Goal: Task Accomplishment & Management: Use online tool/utility

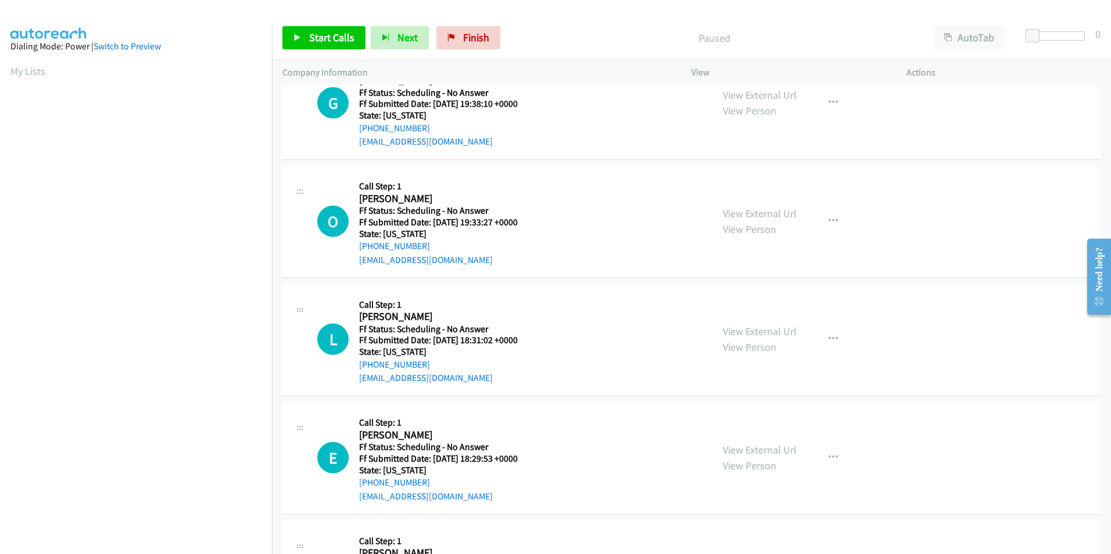
scroll to position [58, 0]
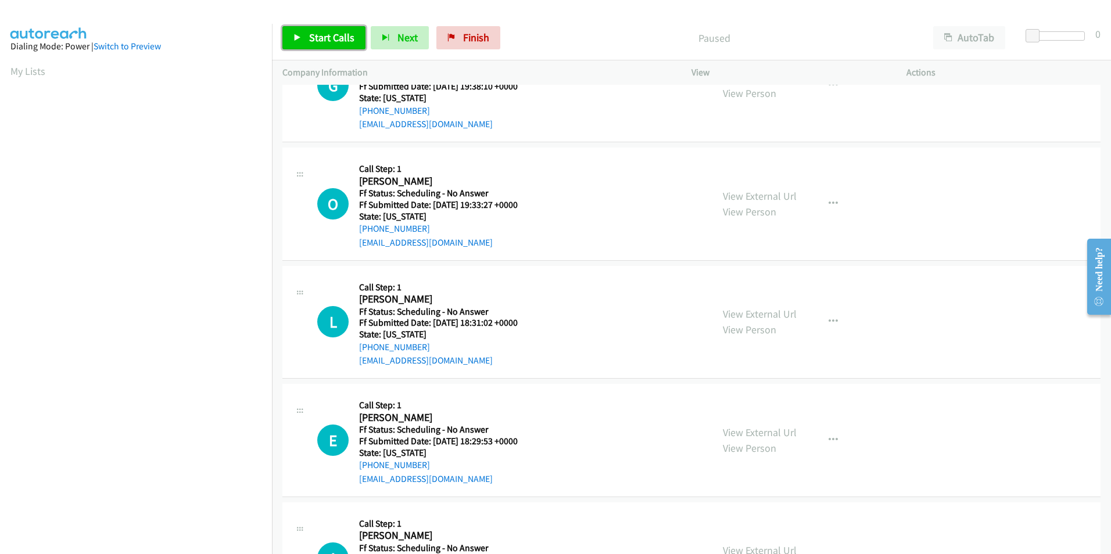
click at [338, 44] on link "Start Calls" at bounding box center [323, 37] width 83 height 23
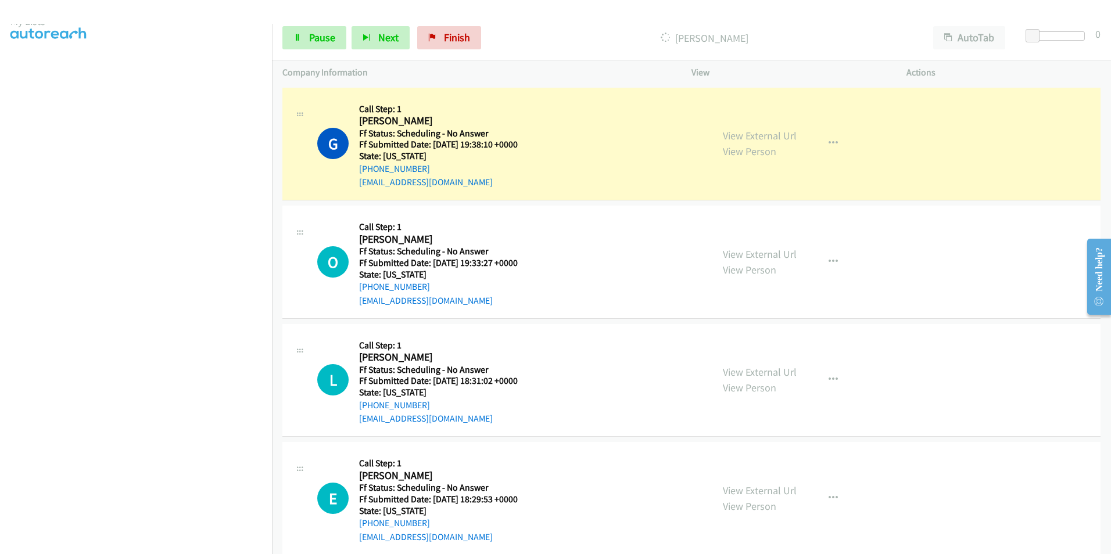
scroll to position [97, 0]
click at [791, 139] on div "View External Url View Person View External Url Email Schedule/Manage Callback …" at bounding box center [824, 144] width 225 height 92
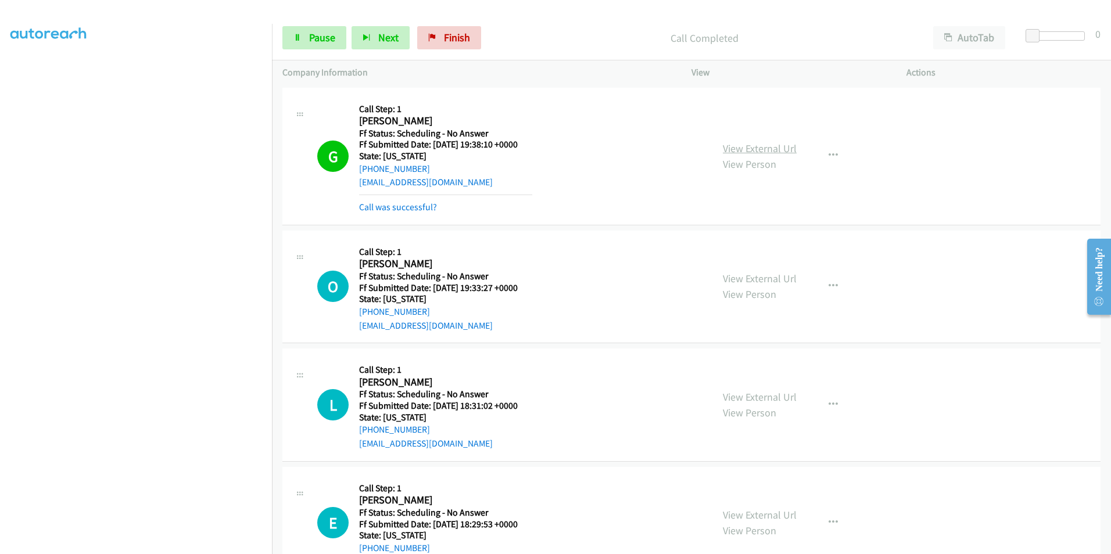
click at [742, 148] on link "View External Url" at bounding box center [760, 148] width 74 height 13
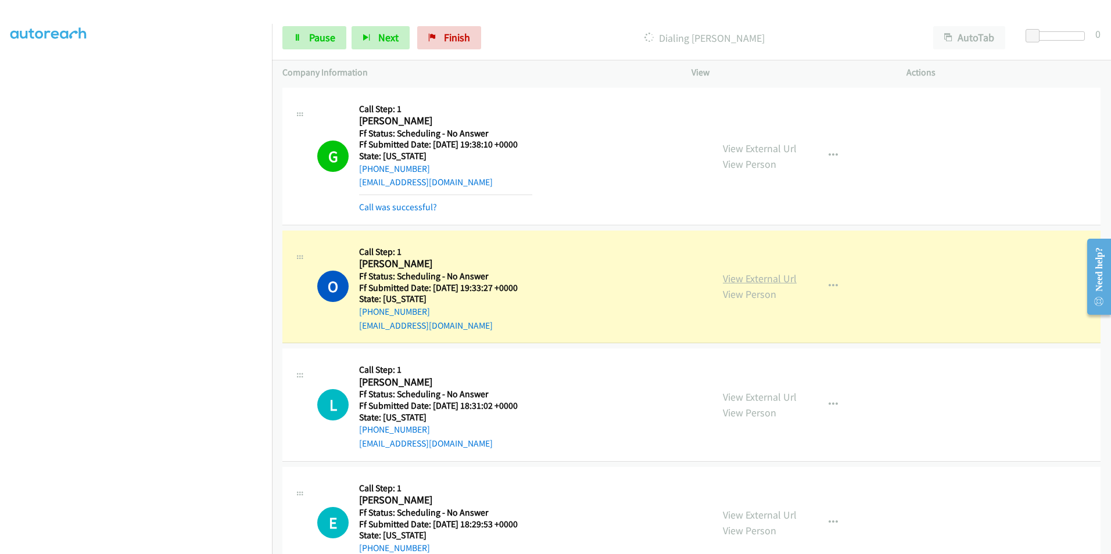
click at [769, 277] on link "View External Url" at bounding box center [760, 278] width 74 height 13
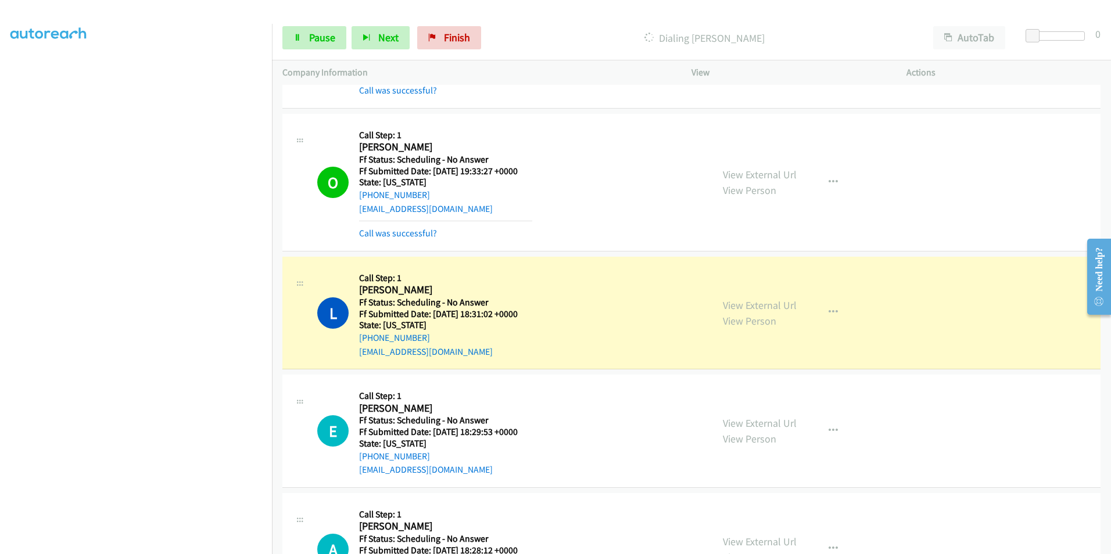
scroll to position [0, 0]
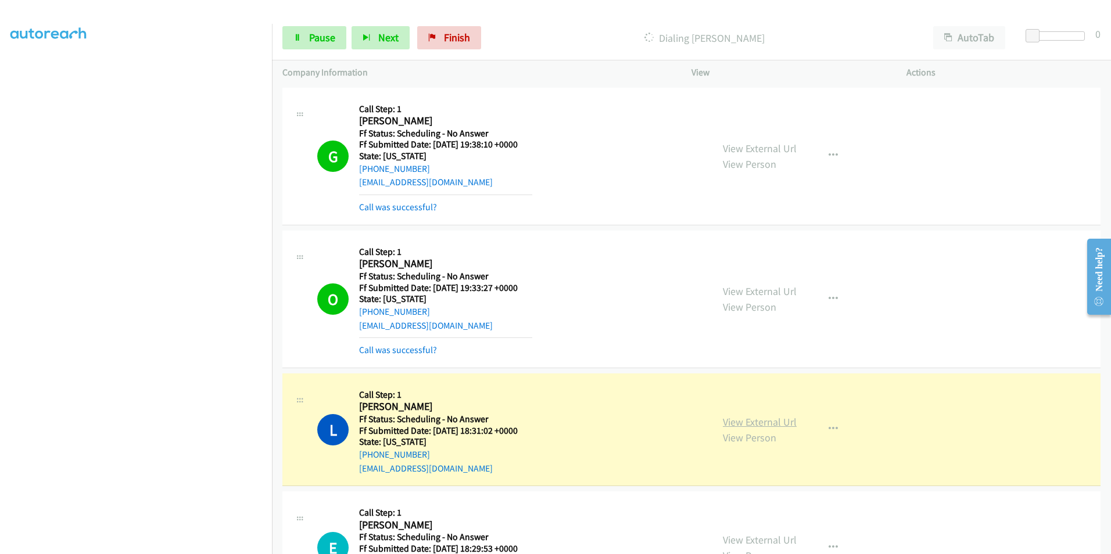
click at [780, 418] on link "View External Url" at bounding box center [760, 421] width 74 height 13
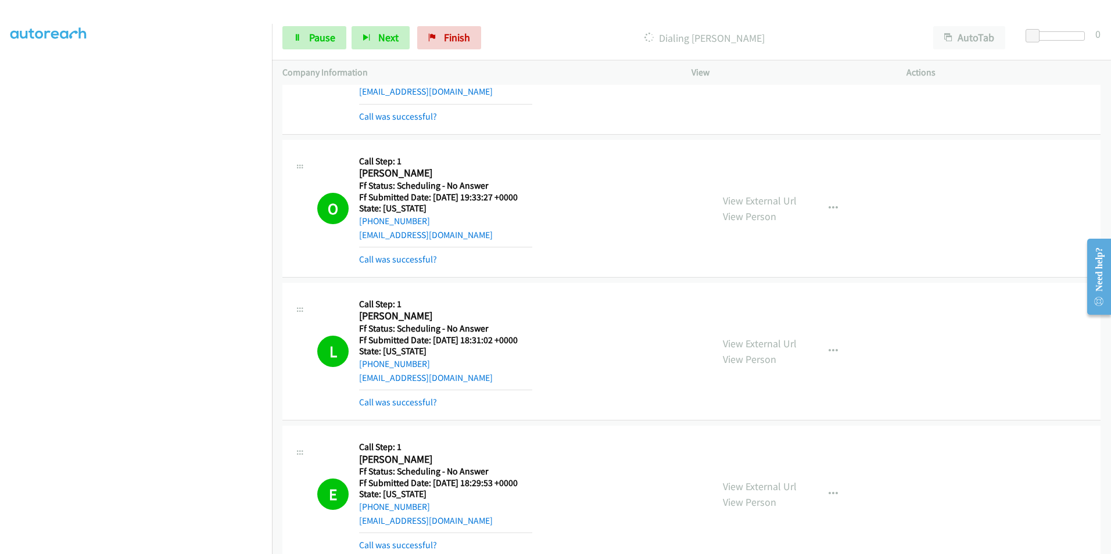
scroll to position [232, 0]
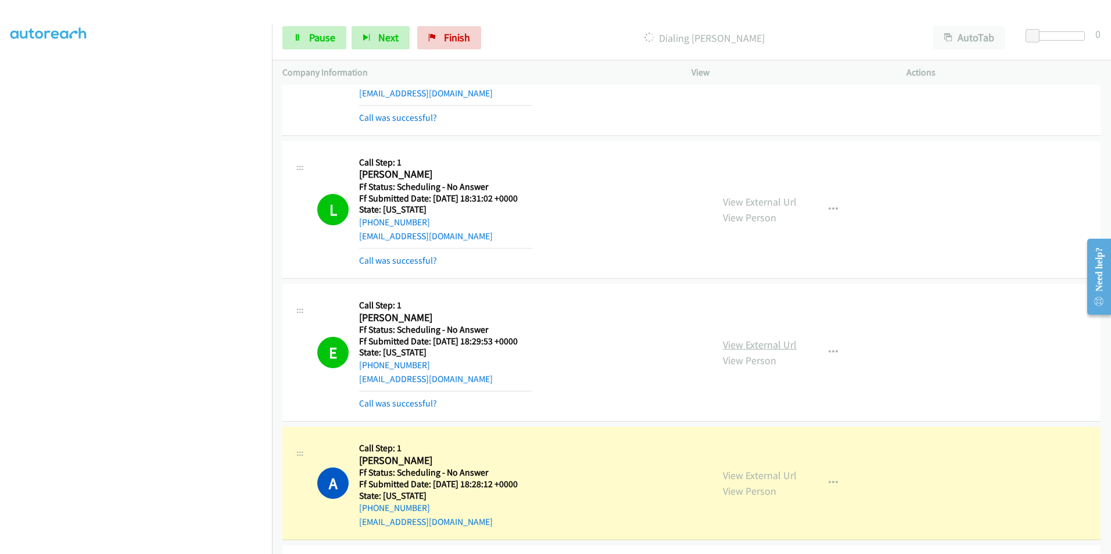
click at [763, 341] on link "View External Url" at bounding box center [760, 344] width 74 height 13
click at [744, 475] on div "View External Url View Person View External Url Email Schedule/Manage Callback …" at bounding box center [824, 483] width 225 height 92
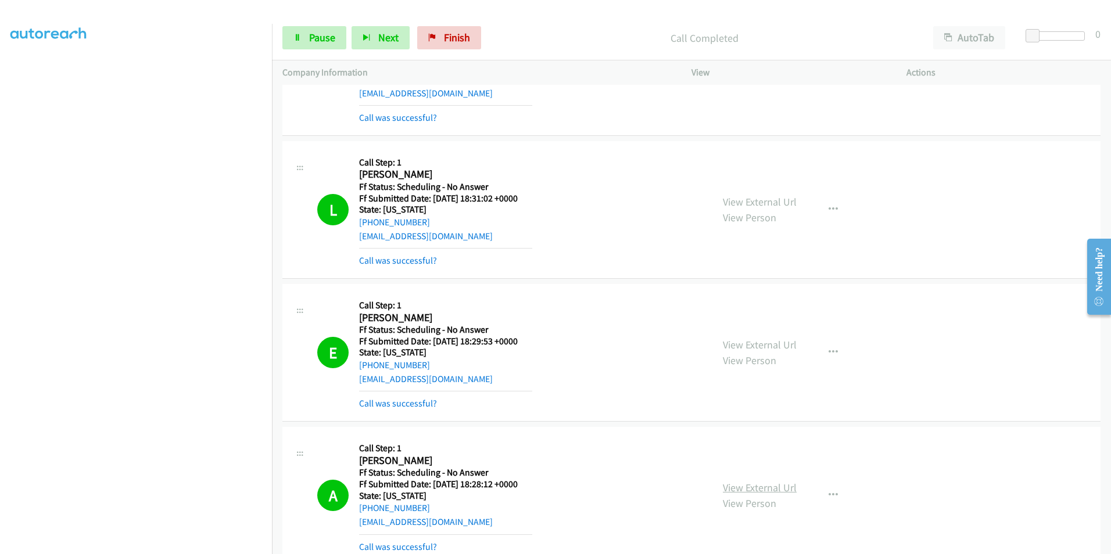
click at [753, 489] on link "View External Url" at bounding box center [760, 487] width 74 height 13
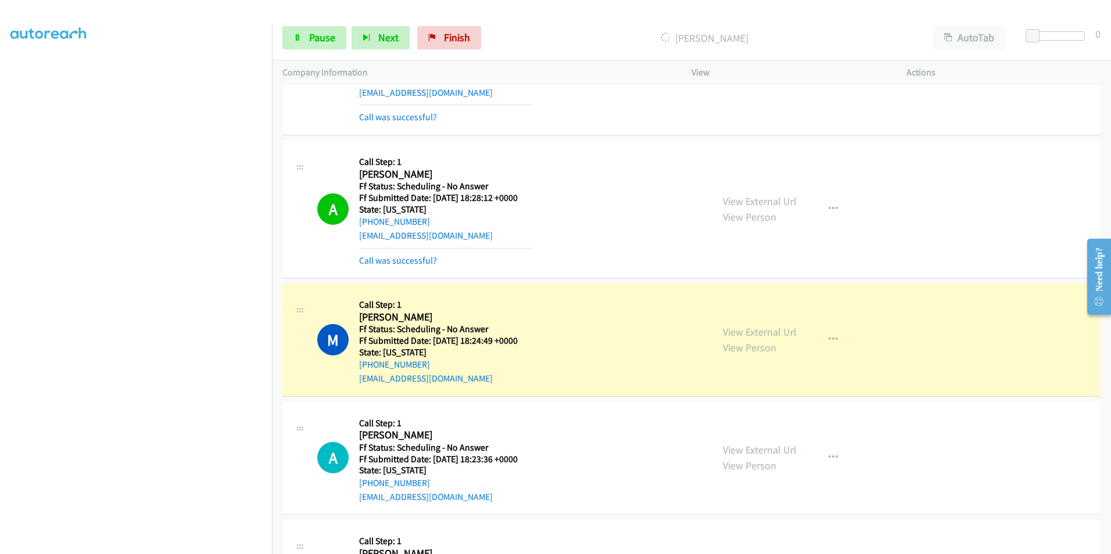
scroll to position [581, 0]
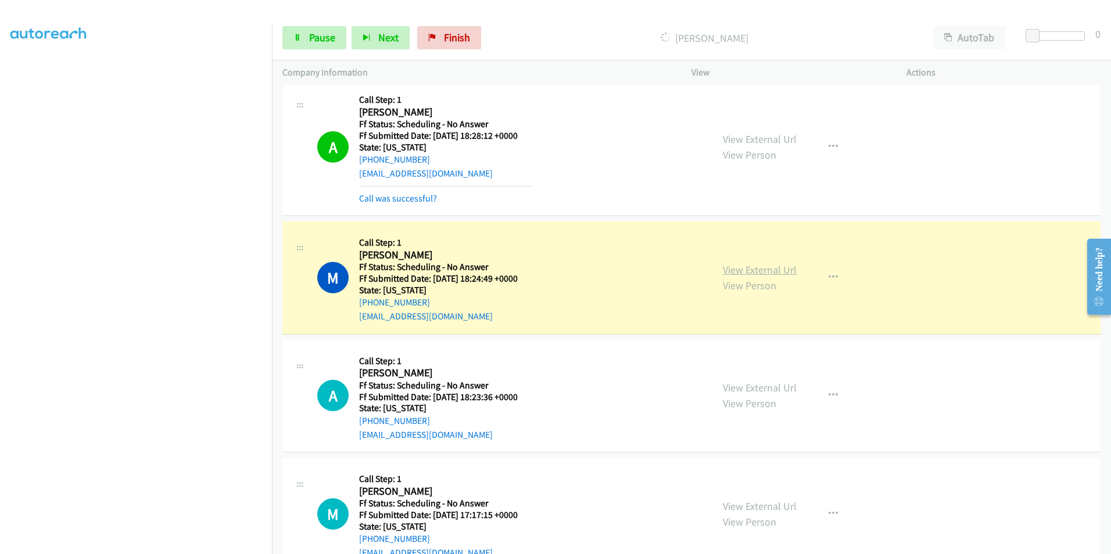
click at [755, 273] on link "View External Url" at bounding box center [760, 269] width 74 height 13
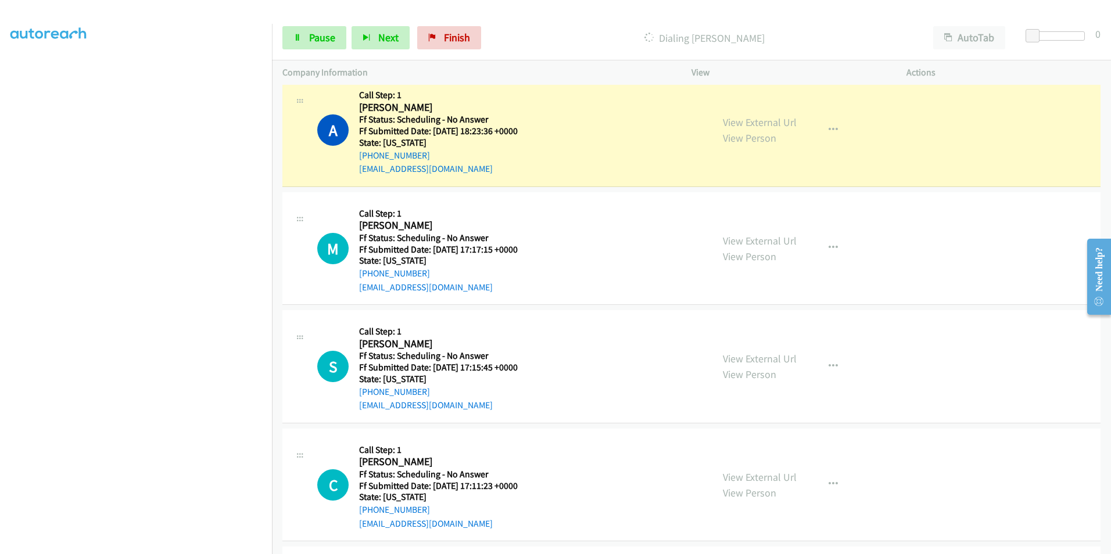
scroll to position [813, 0]
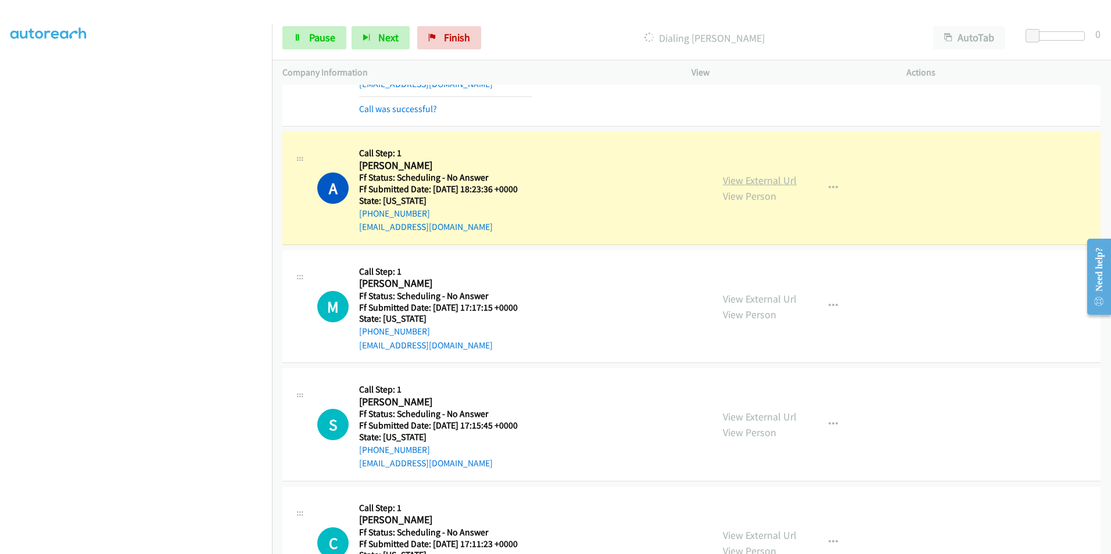
click at [751, 180] on link "View External Url" at bounding box center [760, 180] width 74 height 13
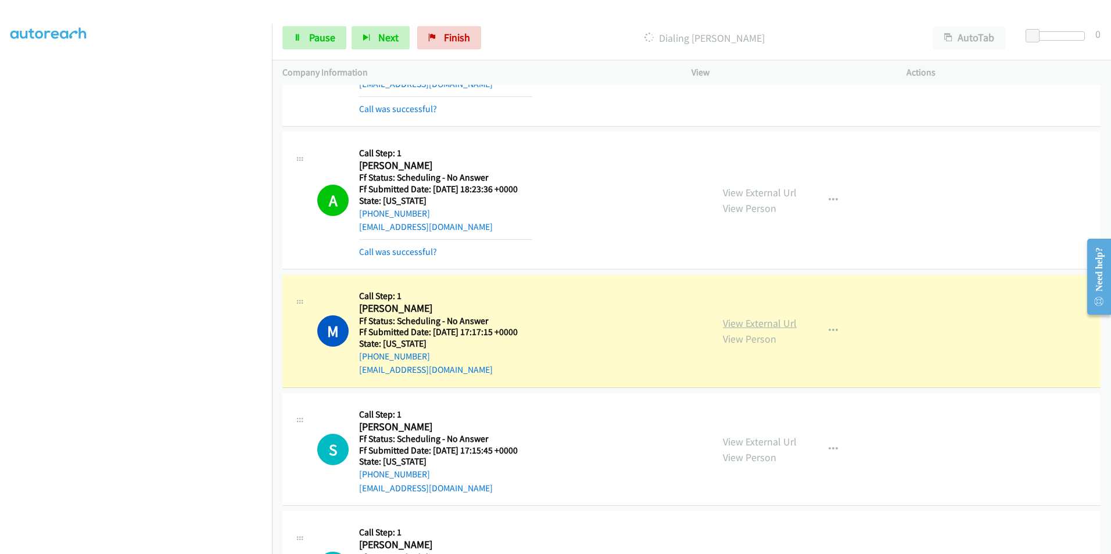
click at [736, 324] on link "View External Url" at bounding box center [760, 323] width 74 height 13
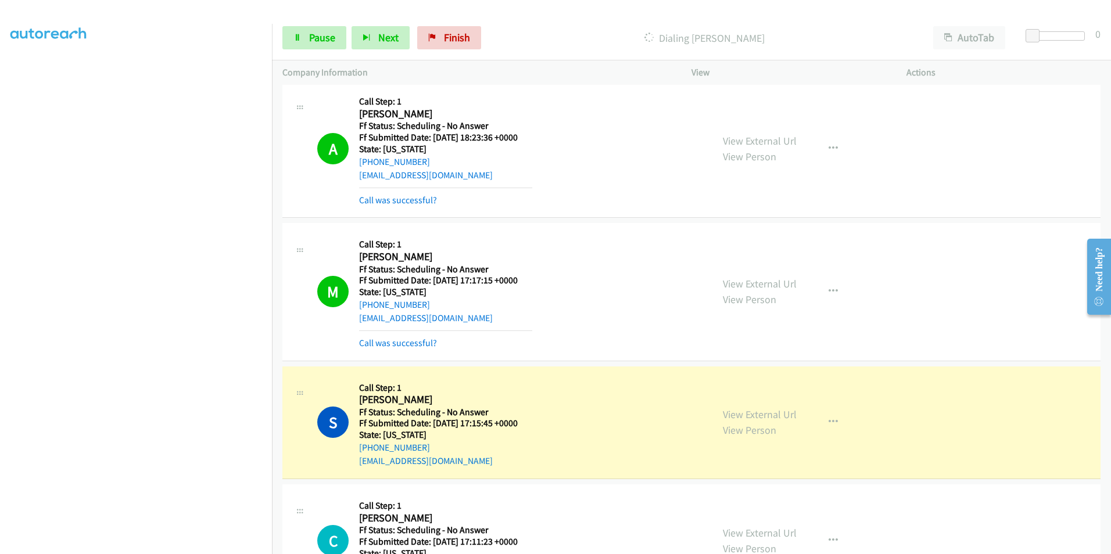
scroll to position [930, 0]
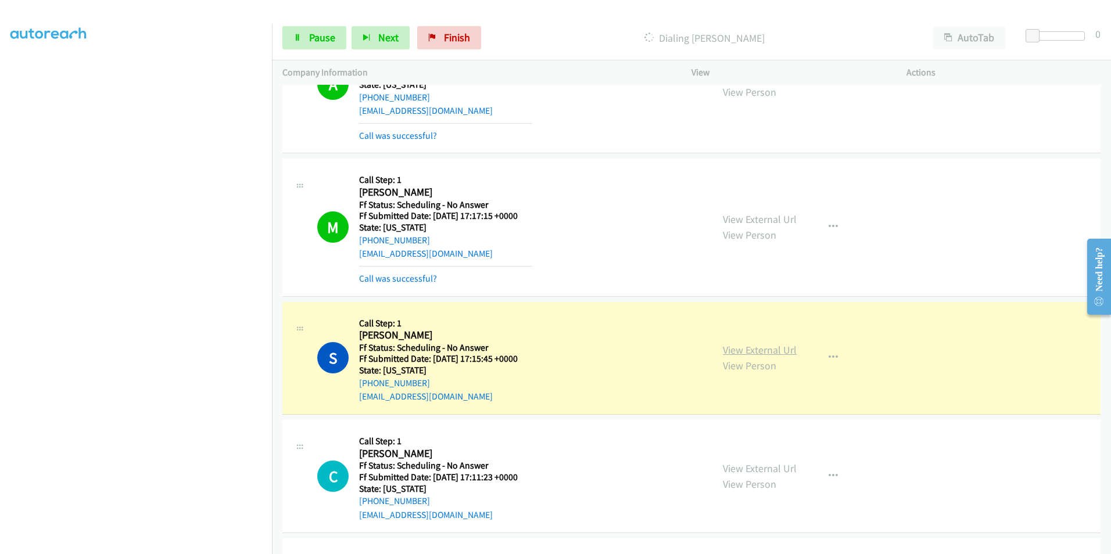
click at [789, 349] on link "View External Url" at bounding box center [760, 349] width 74 height 13
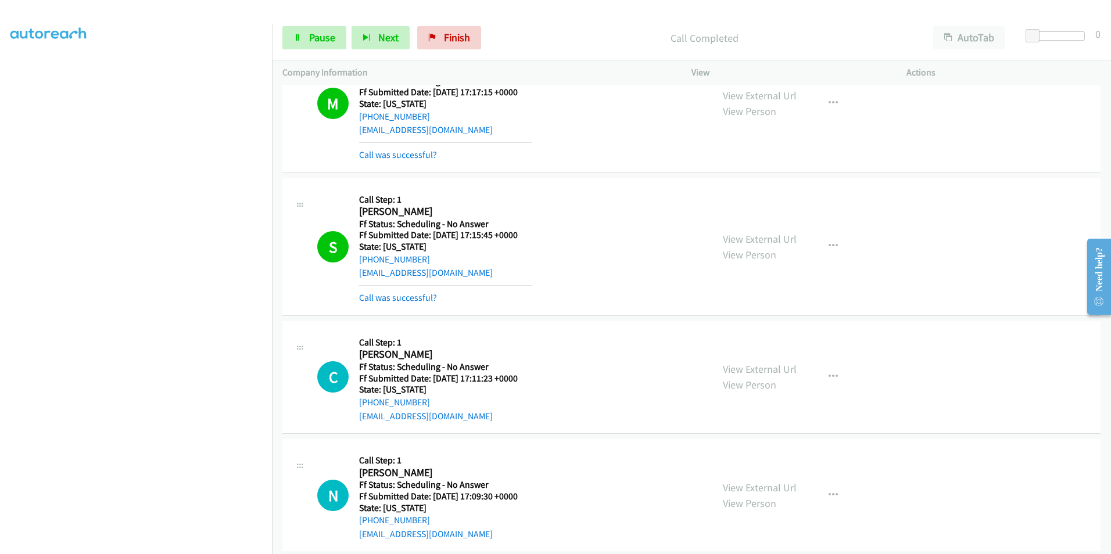
scroll to position [1162, 0]
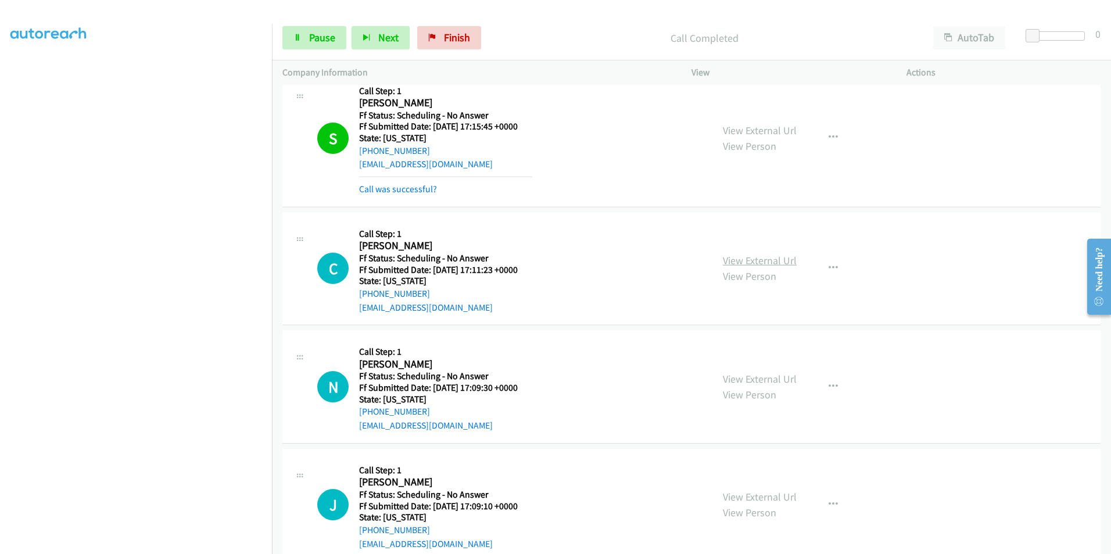
click at [782, 263] on link "View External Url" at bounding box center [760, 260] width 74 height 13
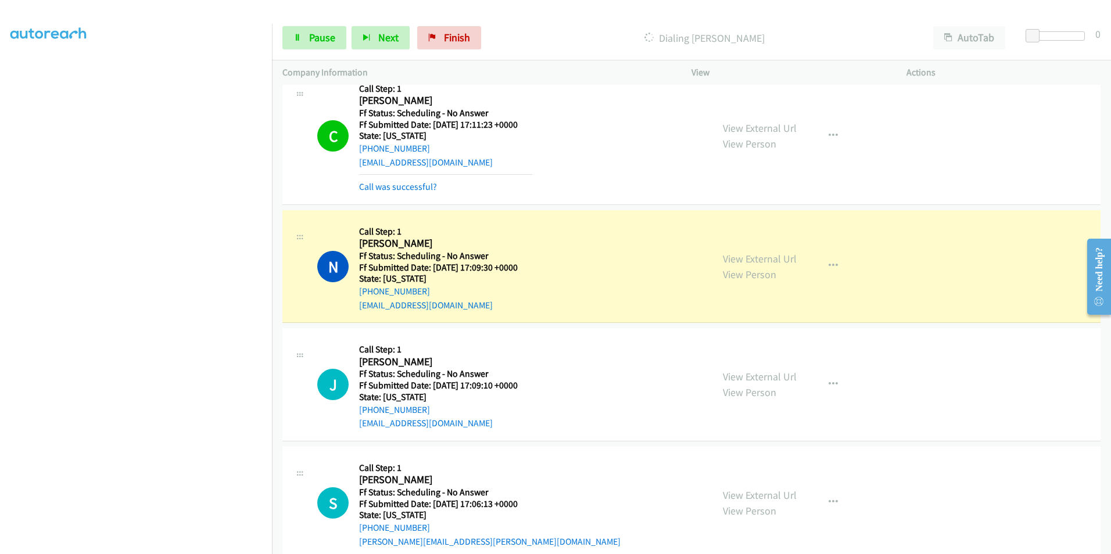
scroll to position [1336, 0]
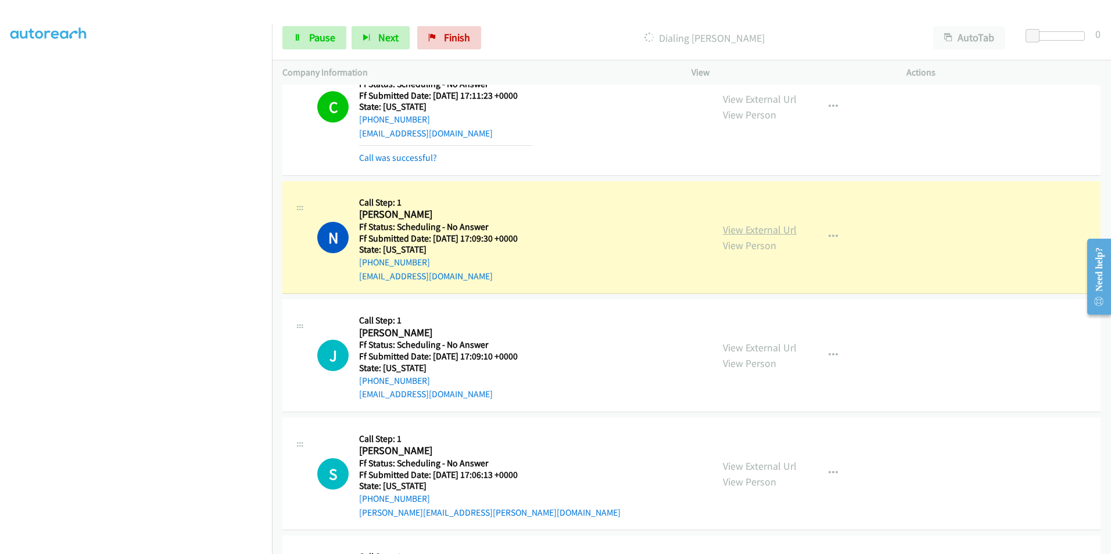
click at [771, 232] on link "View External Url" at bounding box center [760, 229] width 74 height 13
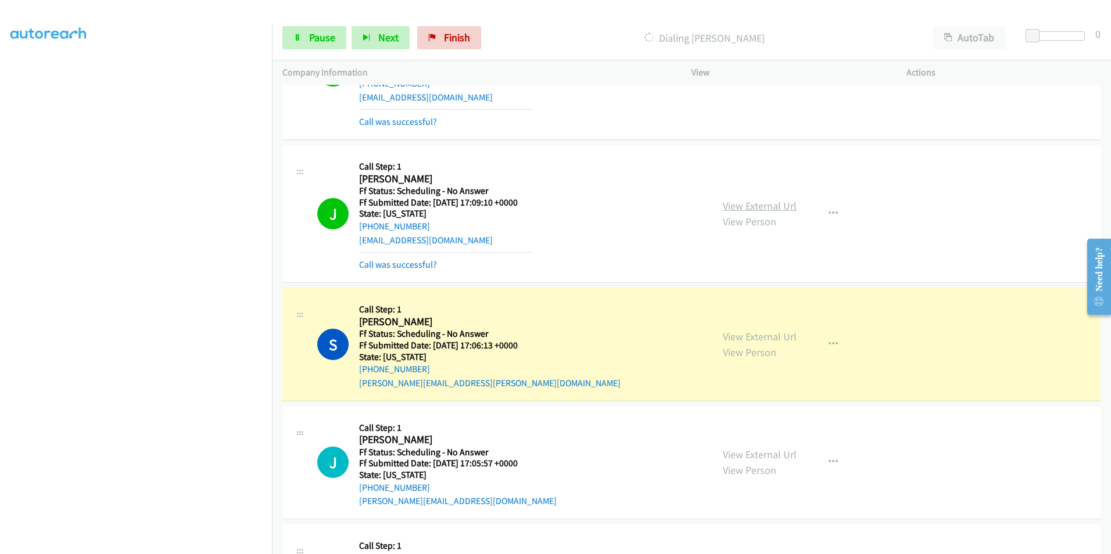
scroll to position [1510, 0]
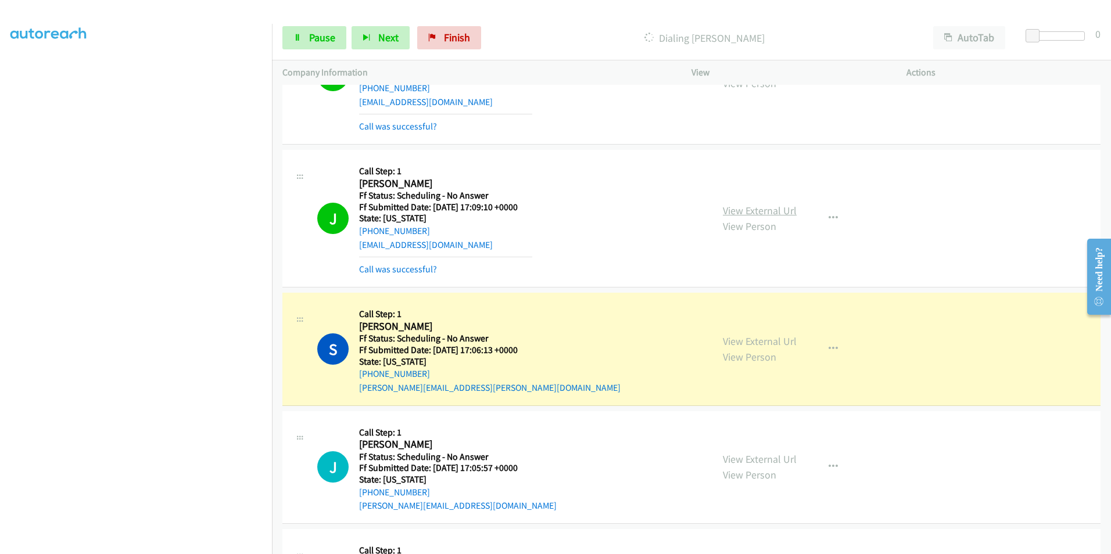
click at [761, 209] on link "View External Url" at bounding box center [760, 210] width 74 height 13
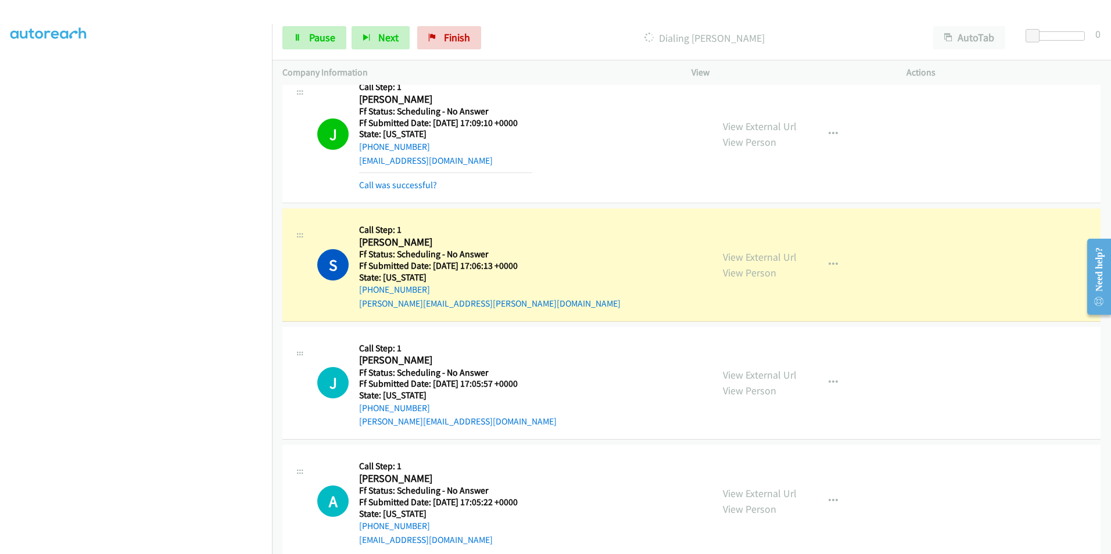
scroll to position [1685, 0]
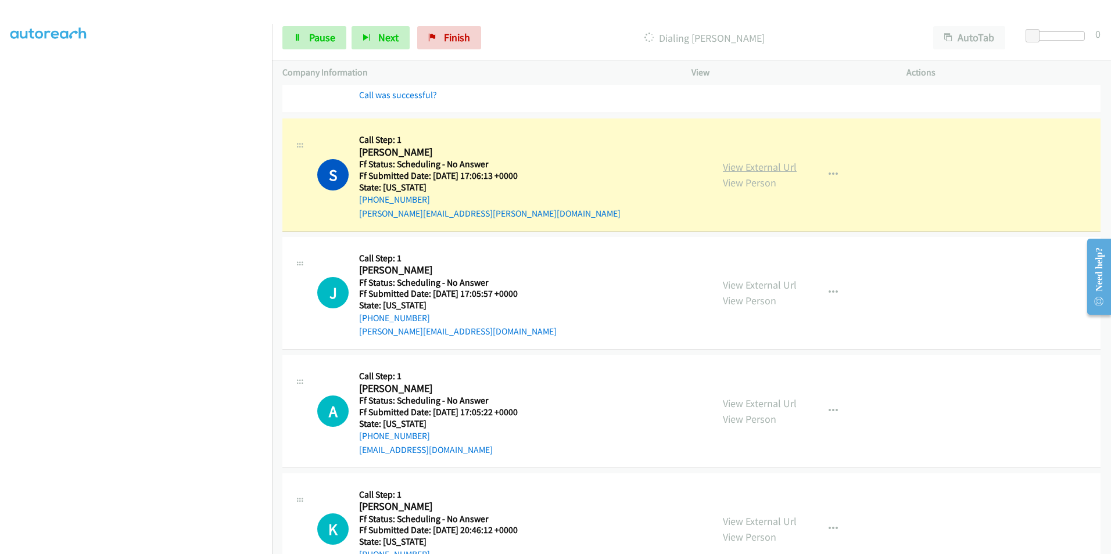
click at [749, 167] on link "View External Url" at bounding box center [760, 166] width 74 height 13
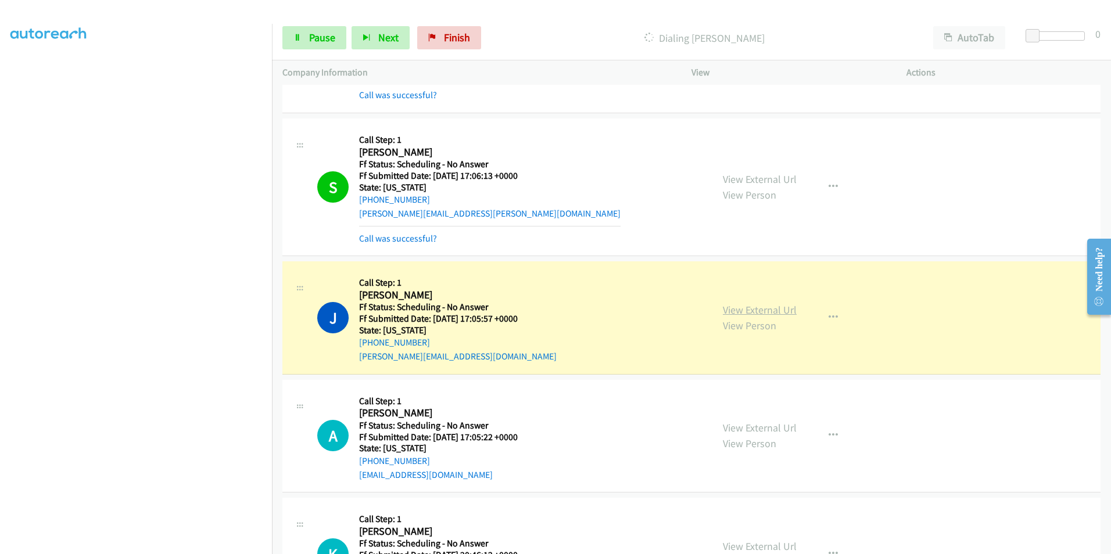
click at [768, 315] on link "View External Url" at bounding box center [760, 309] width 74 height 13
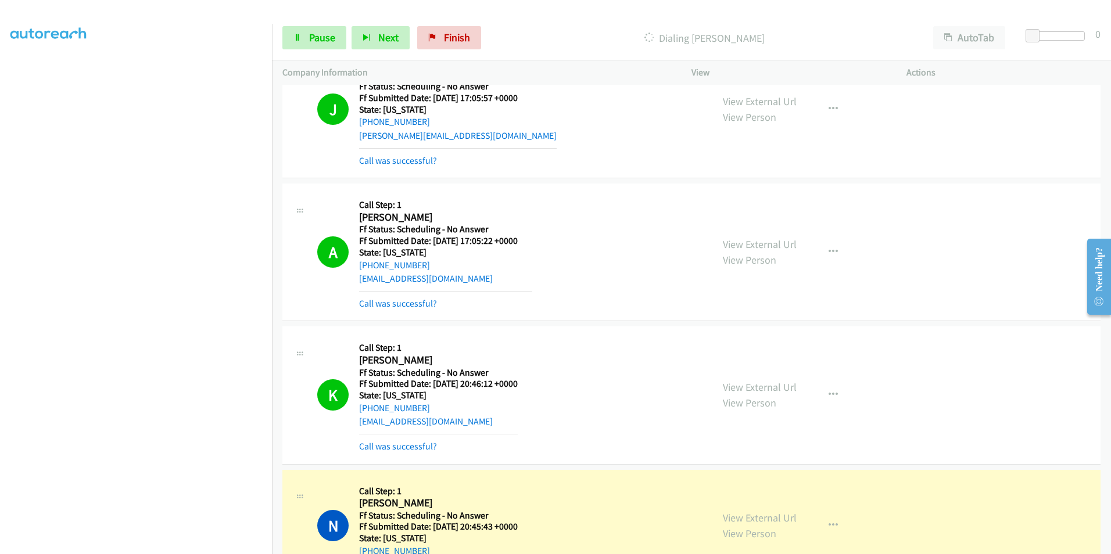
scroll to position [2033, 0]
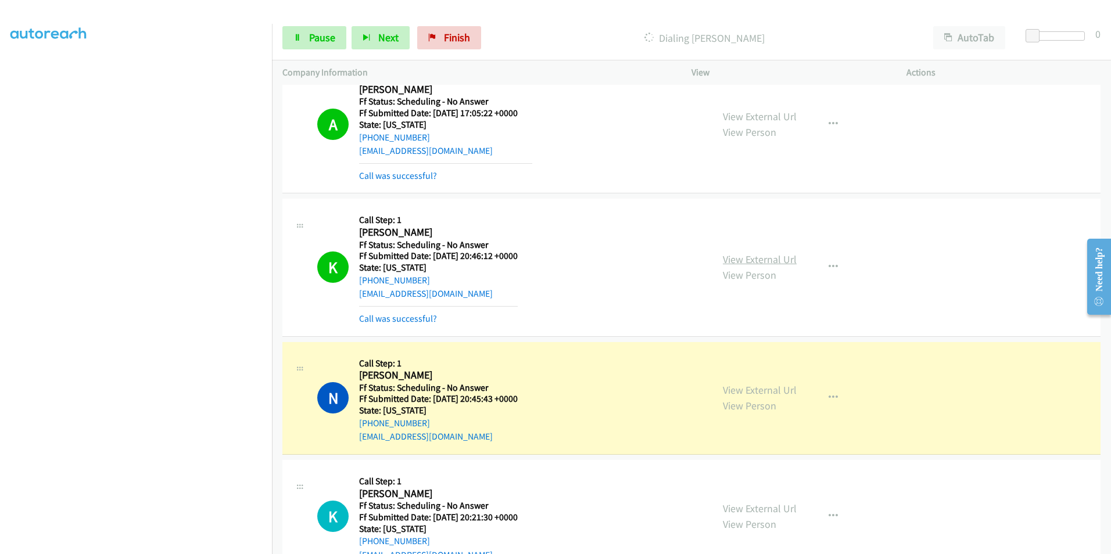
click at [770, 262] on link "View External Url" at bounding box center [760, 259] width 74 height 13
click at [783, 394] on link "View External Url" at bounding box center [760, 389] width 74 height 13
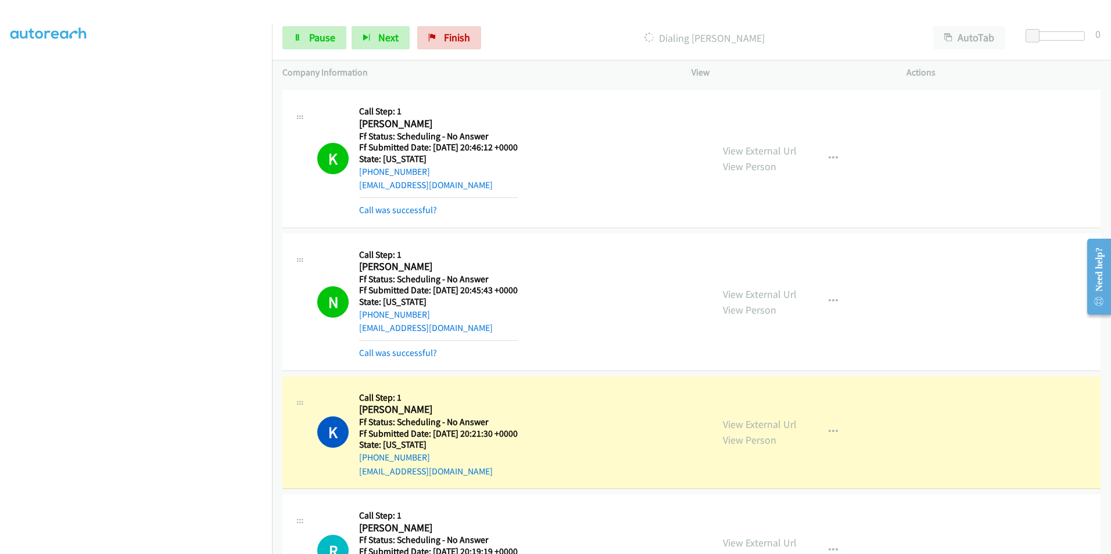
scroll to position [2208, 0]
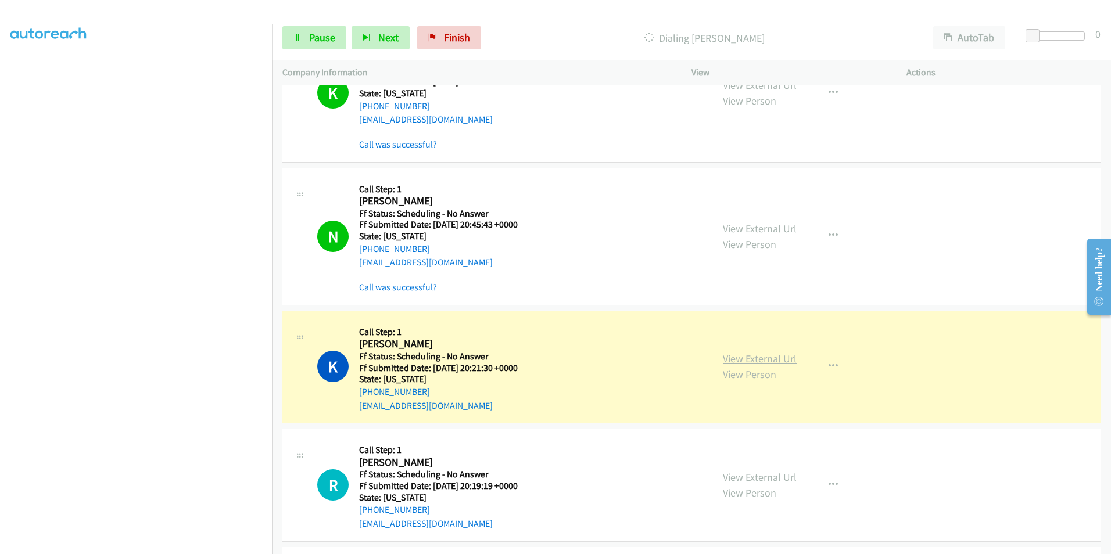
click at [757, 361] on link "View External Url" at bounding box center [760, 358] width 74 height 13
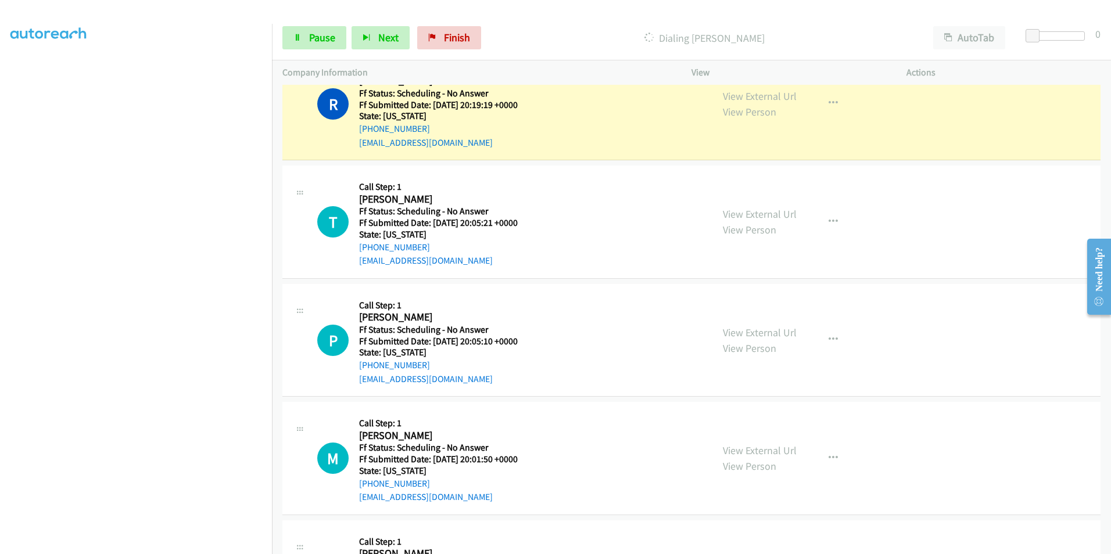
scroll to position [2614, 0]
click at [760, 94] on link "View External Url" at bounding box center [760, 95] width 74 height 13
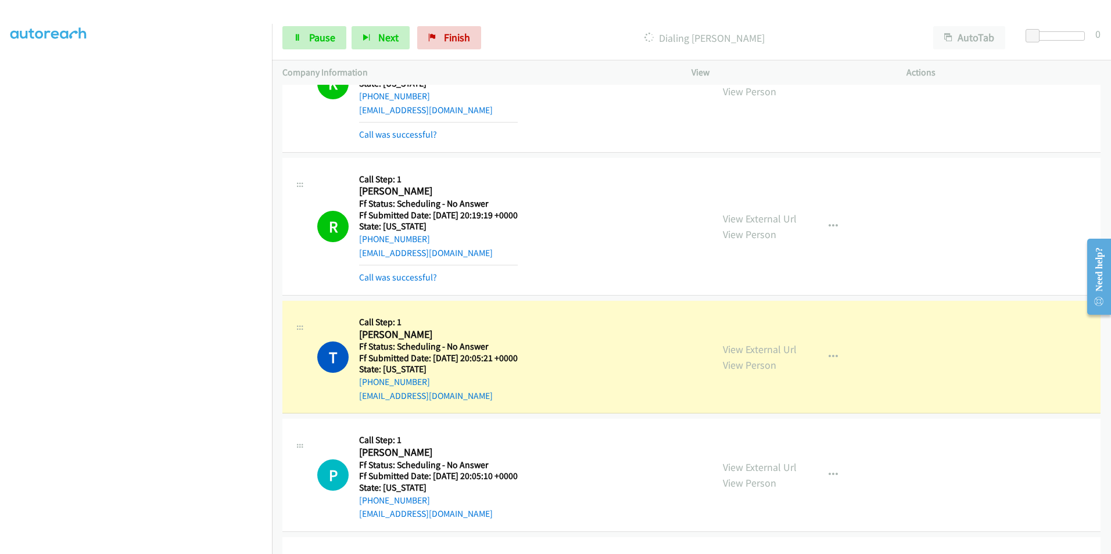
scroll to position [2498, 0]
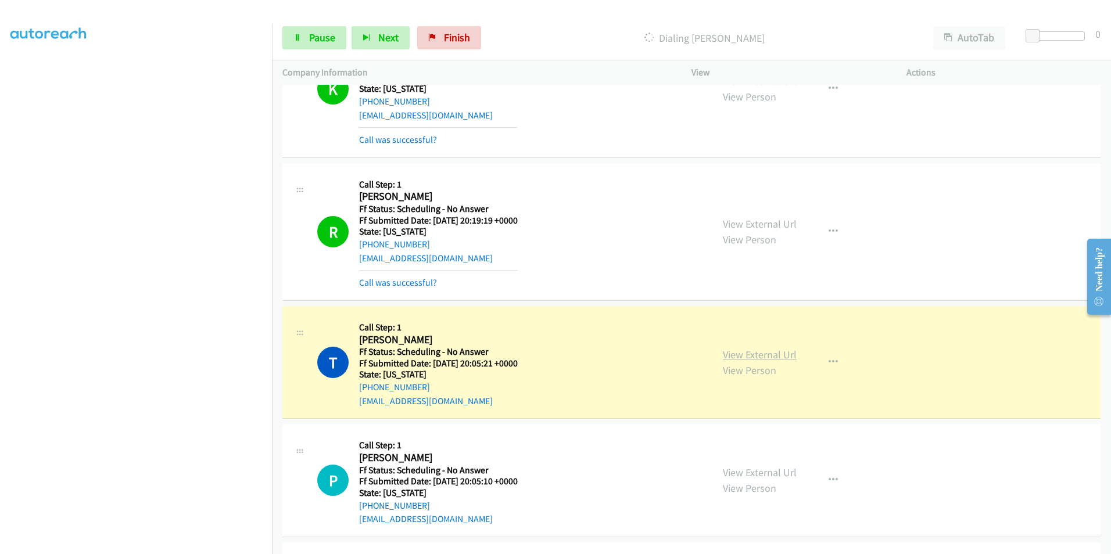
click at [760, 352] on link "View External Url" at bounding box center [760, 354] width 74 height 13
click at [311, 34] on span "Pause" at bounding box center [322, 37] width 26 height 13
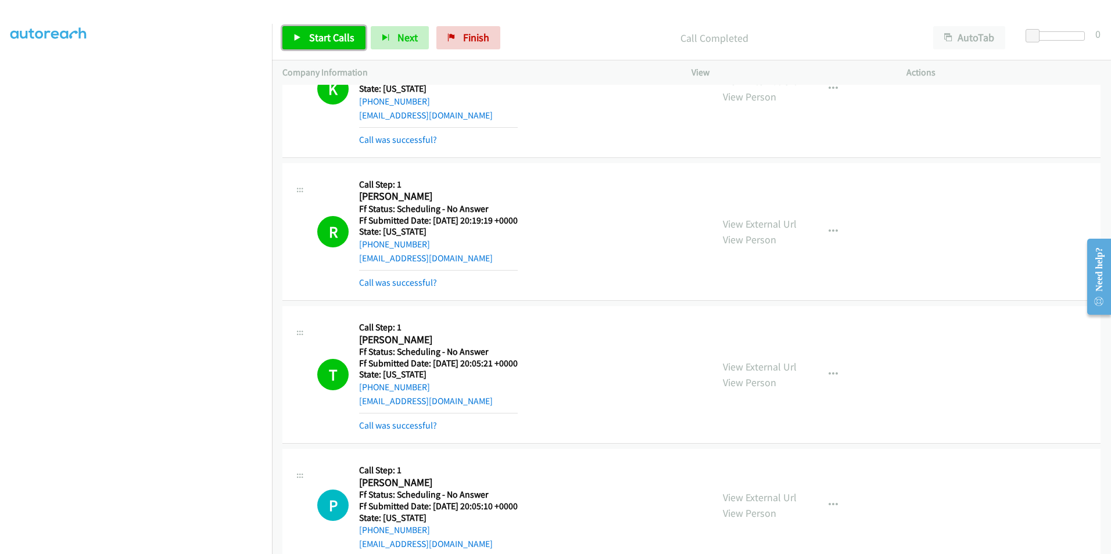
click at [341, 39] on span "Start Calls" at bounding box center [331, 37] width 45 height 13
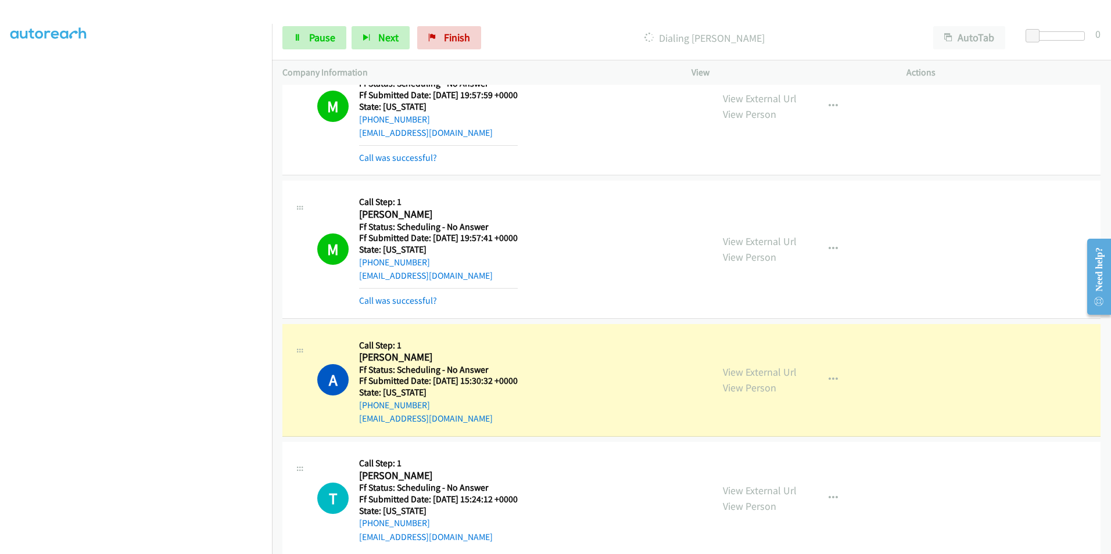
scroll to position [3253, 0]
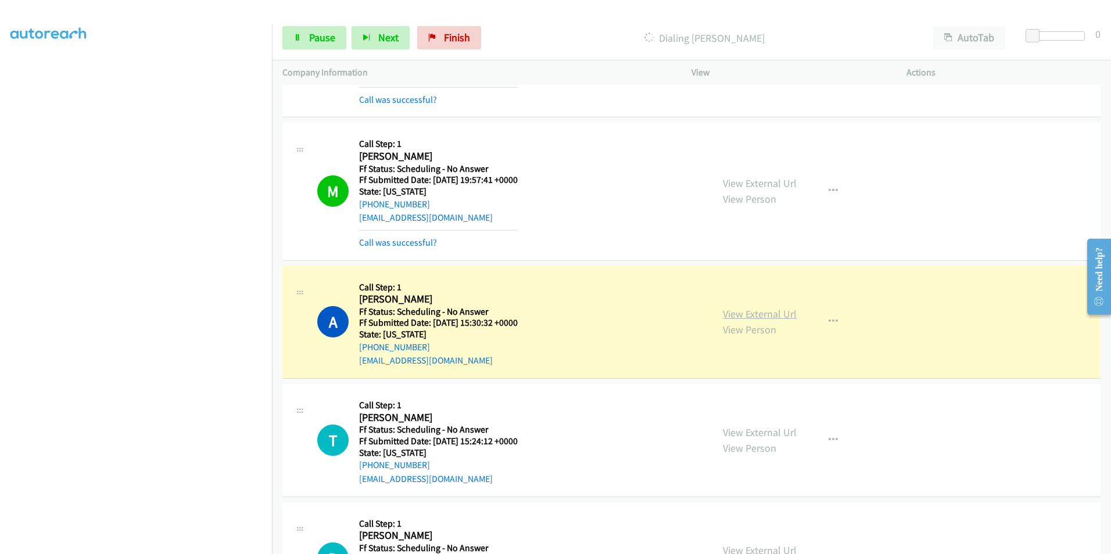
click at [769, 316] on link "View External Url" at bounding box center [760, 313] width 74 height 13
click at [747, 181] on link "View External Url" at bounding box center [760, 183] width 74 height 13
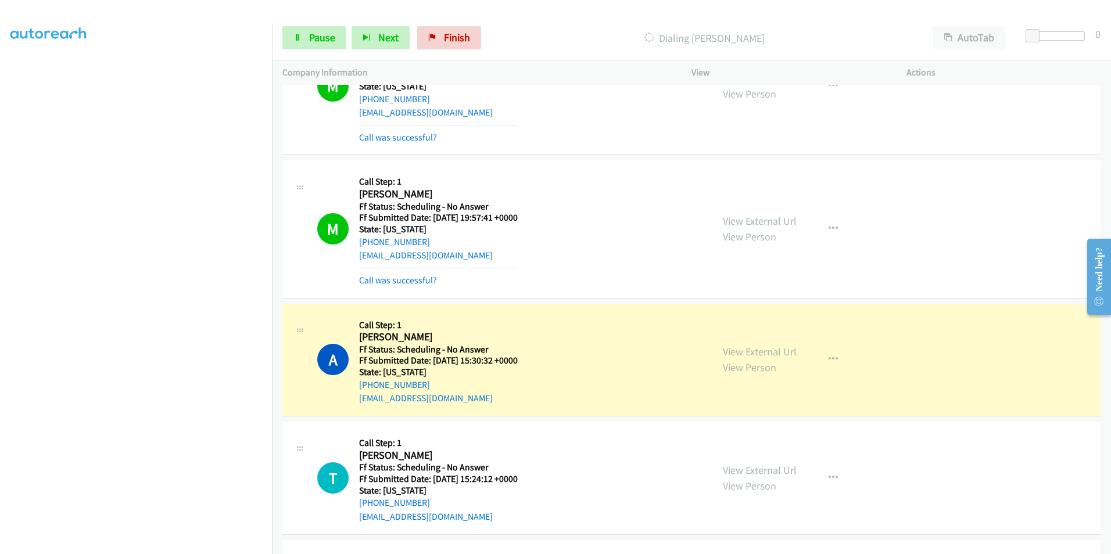
scroll to position [3195, 0]
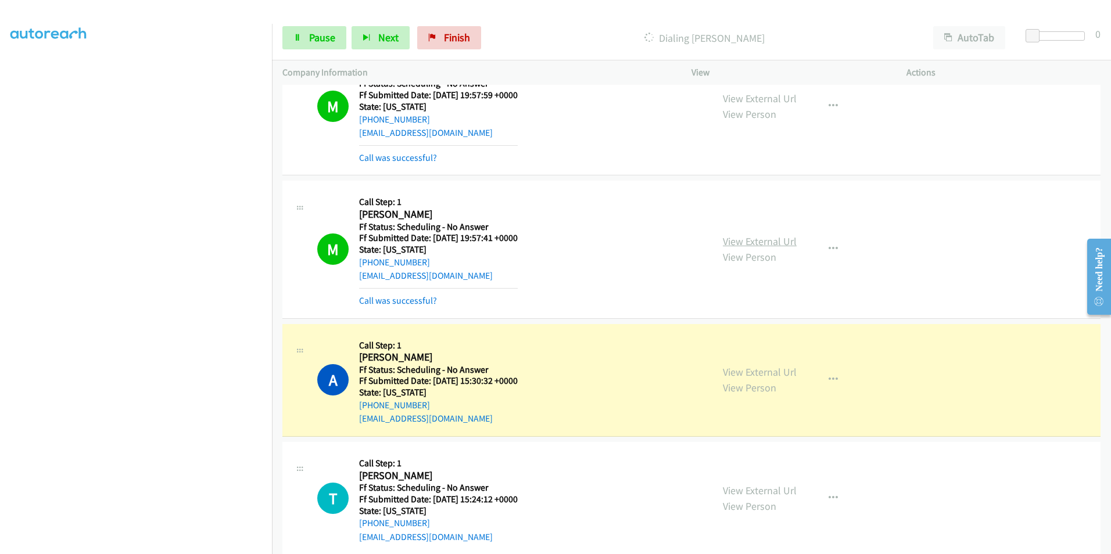
click at [745, 241] on link "View External Url" at bounding box center [760, 241] width 74 height 13
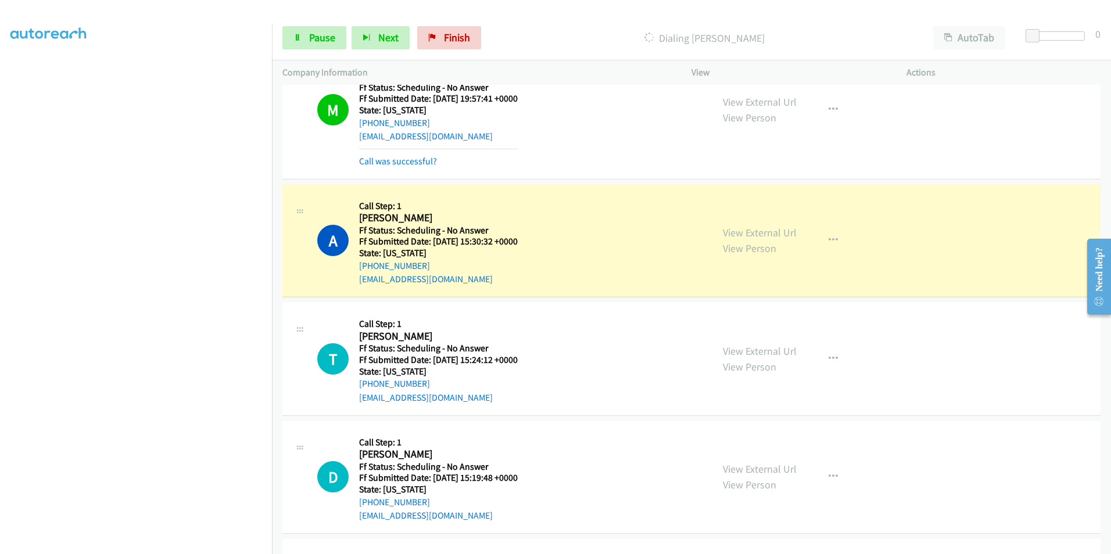
scroll to position [3369, 0]
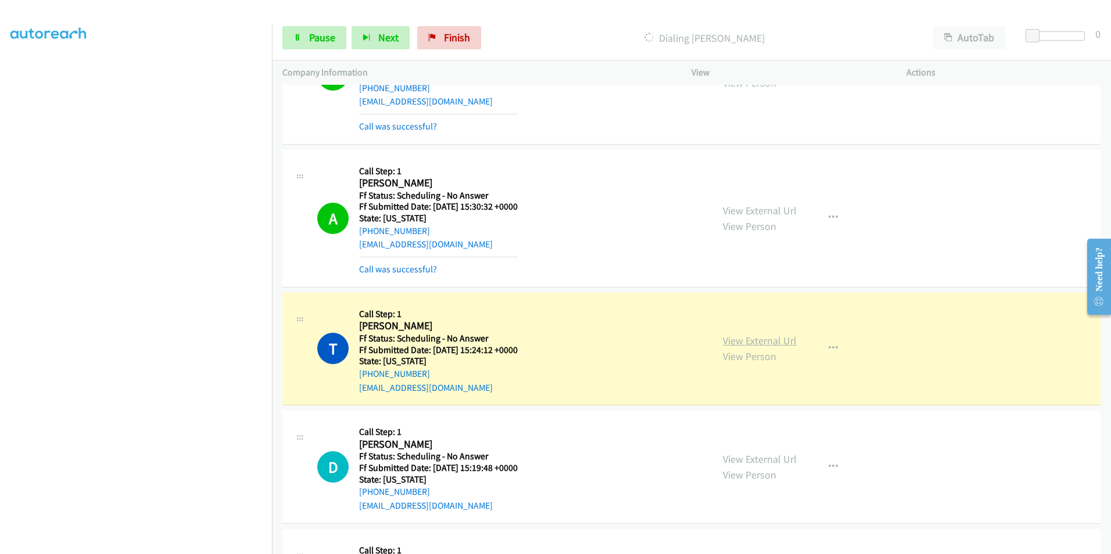
click at [734, 340] on link "View External Url" at bounding box center [760, 340] width 74 height 13
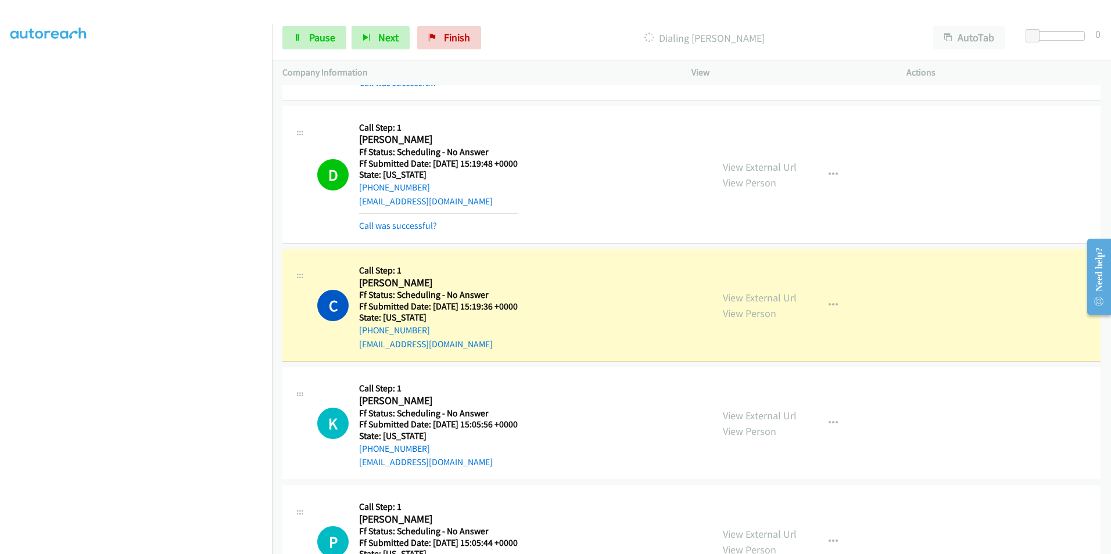
scroll to position [3718, 0]
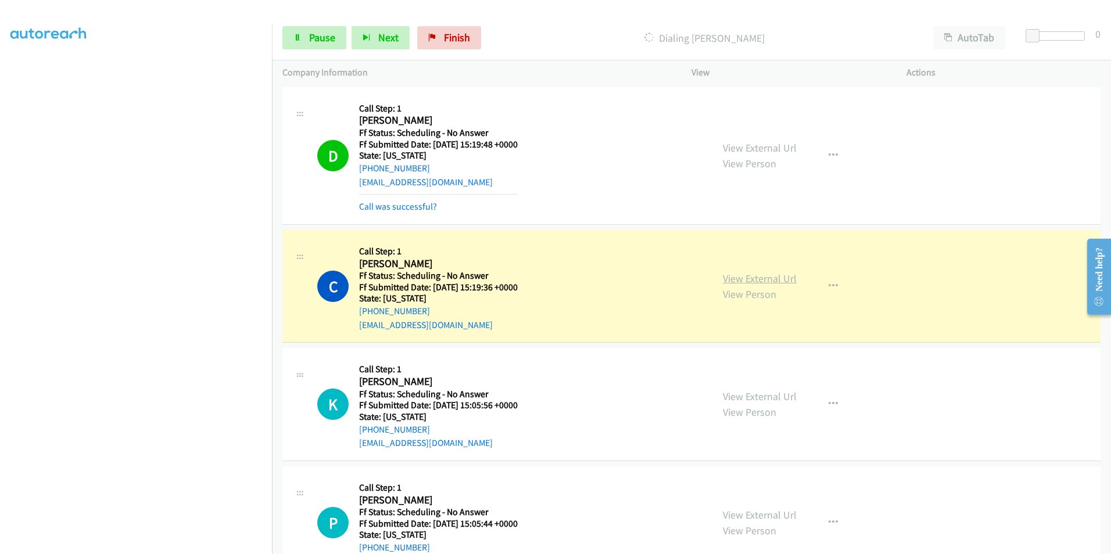
click at [753, 280] on link "View External Url" at bounding box center [760, 278] width 74 height 13
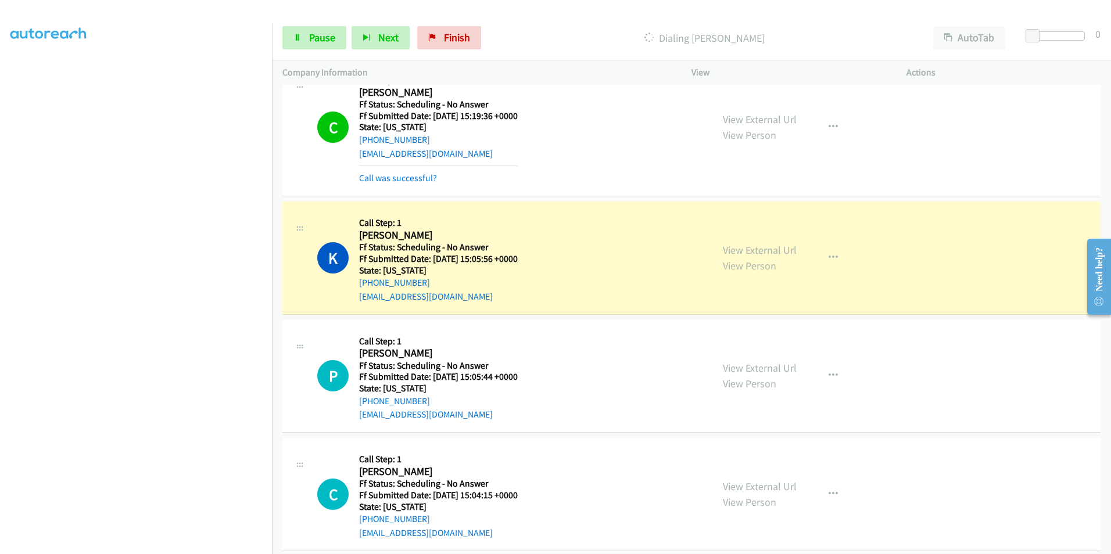
scroll to position [3950, 0]
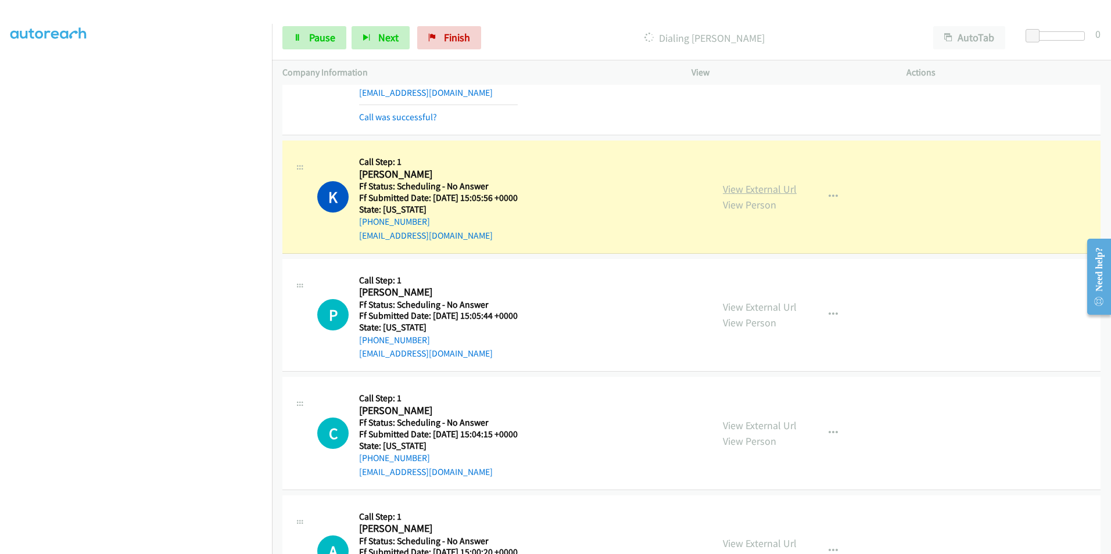
click at [738, 184] on link "View External Url" at bounding box center [760, 188] width 74 height 13
click at [325, 39] on span "Pause" at bounding box center [322, 37] width 26 height 13
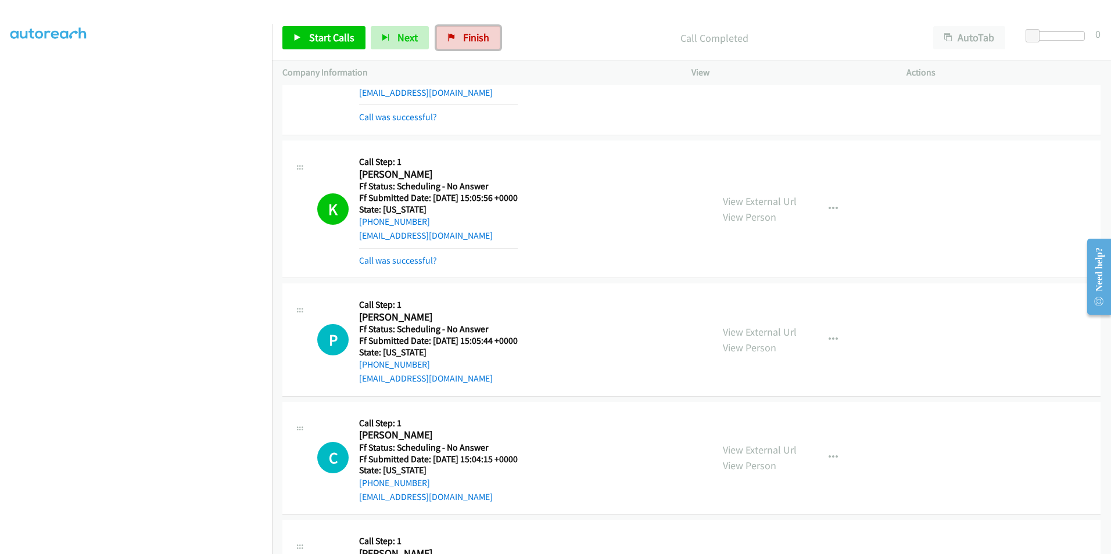
drag, startPoint x: 473, startPoint y: 47, endPoint x: 605, endPoint y: 47, distance: 131.3
click at [473, 47] on link "Finish" at bounding box center [468, 37] width 64 height 23
